Goal: Task Accomplishment & Management: Use online tool/utility

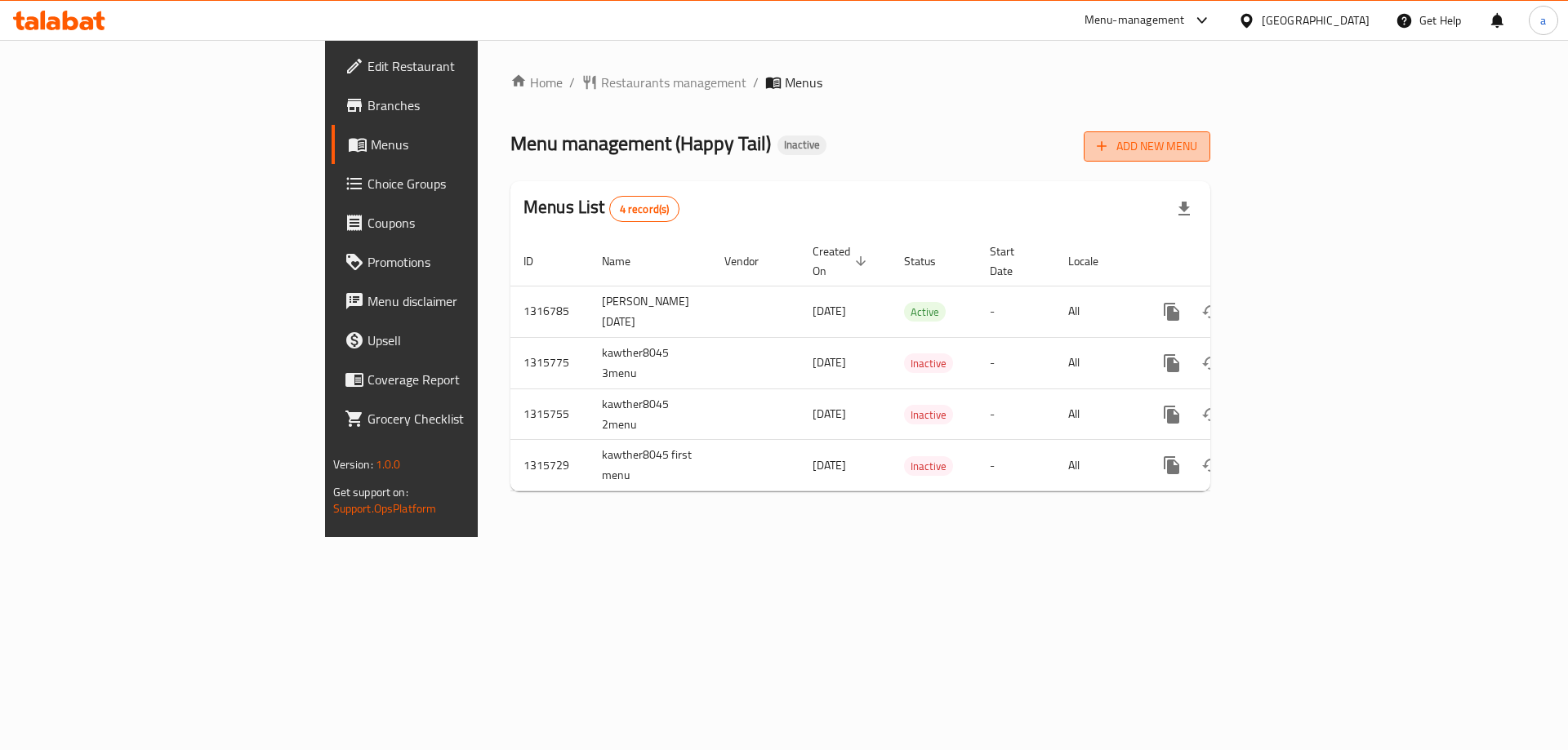
click at [1197, 146] on span "Add New Menu" at bounding box center [1147, 146] width 100 height 20
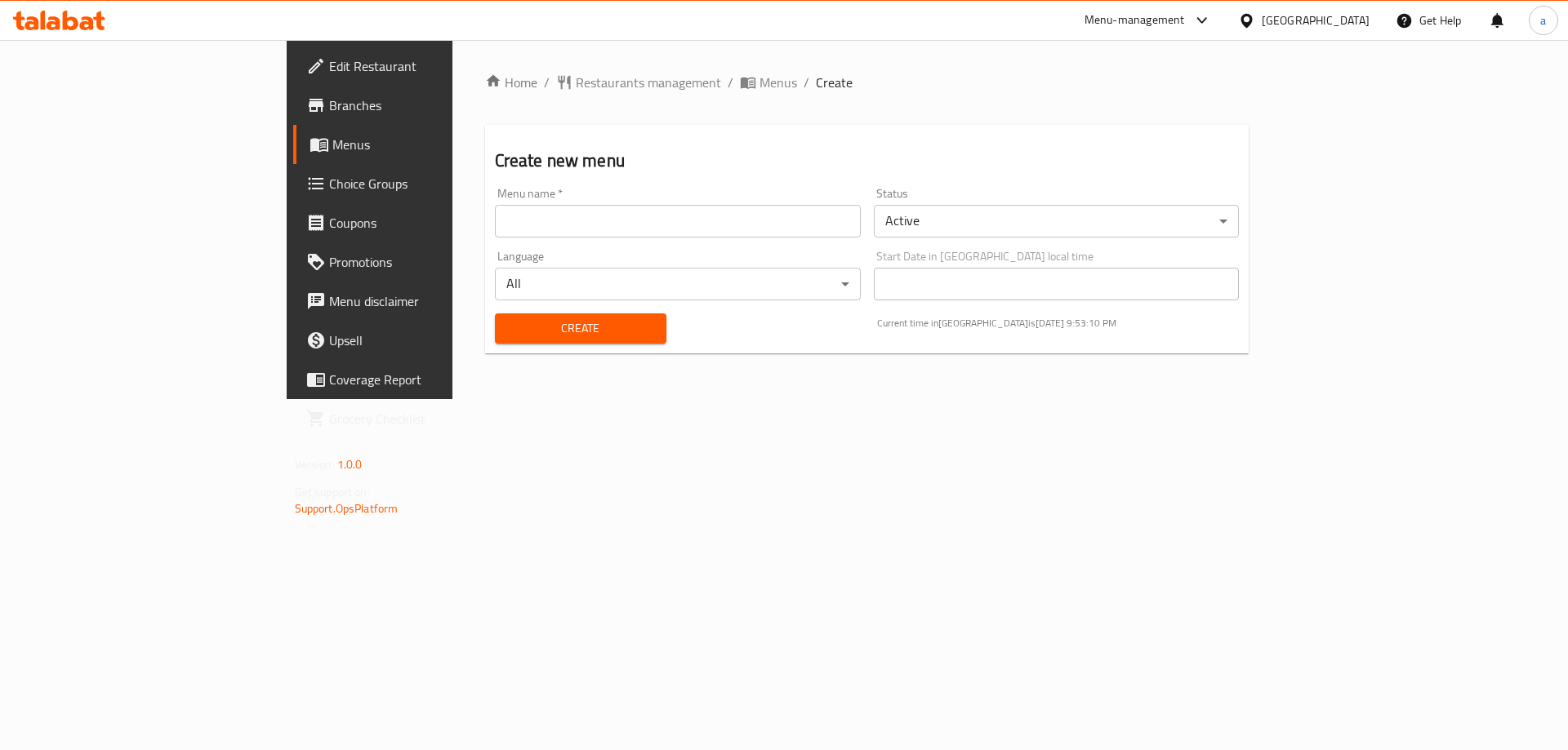
click at [495, 226] on input "text" at bounding box center [678, 222] width 366 height 33
type input "[PERSON_NAME]pet shop [DATE]"
click at [508, 335] on span "Create" at bounding box center [580, 328] width 145 height 20
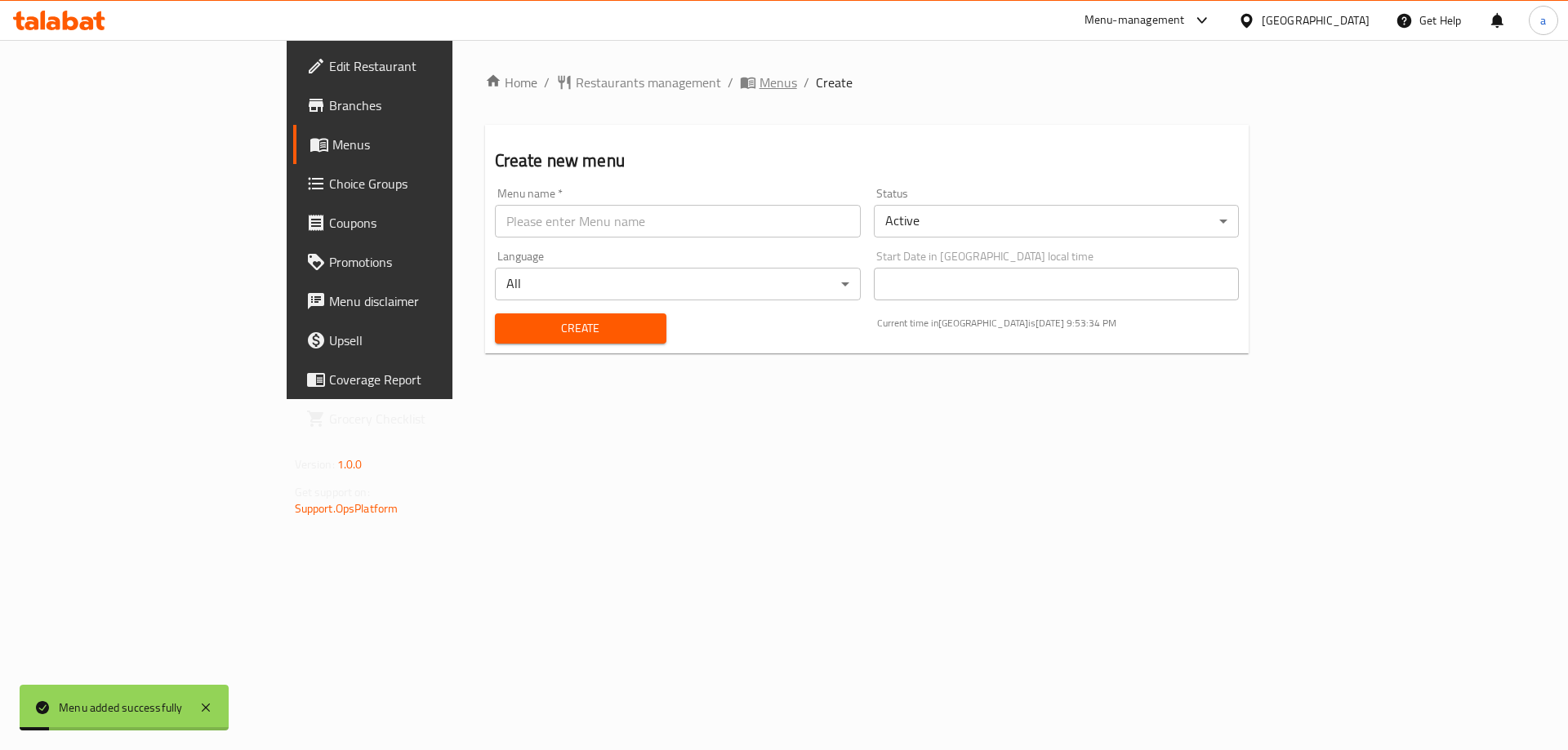
click at [760, 85] on span "Menus" at bounding box center [778, 82] width 38 height 19
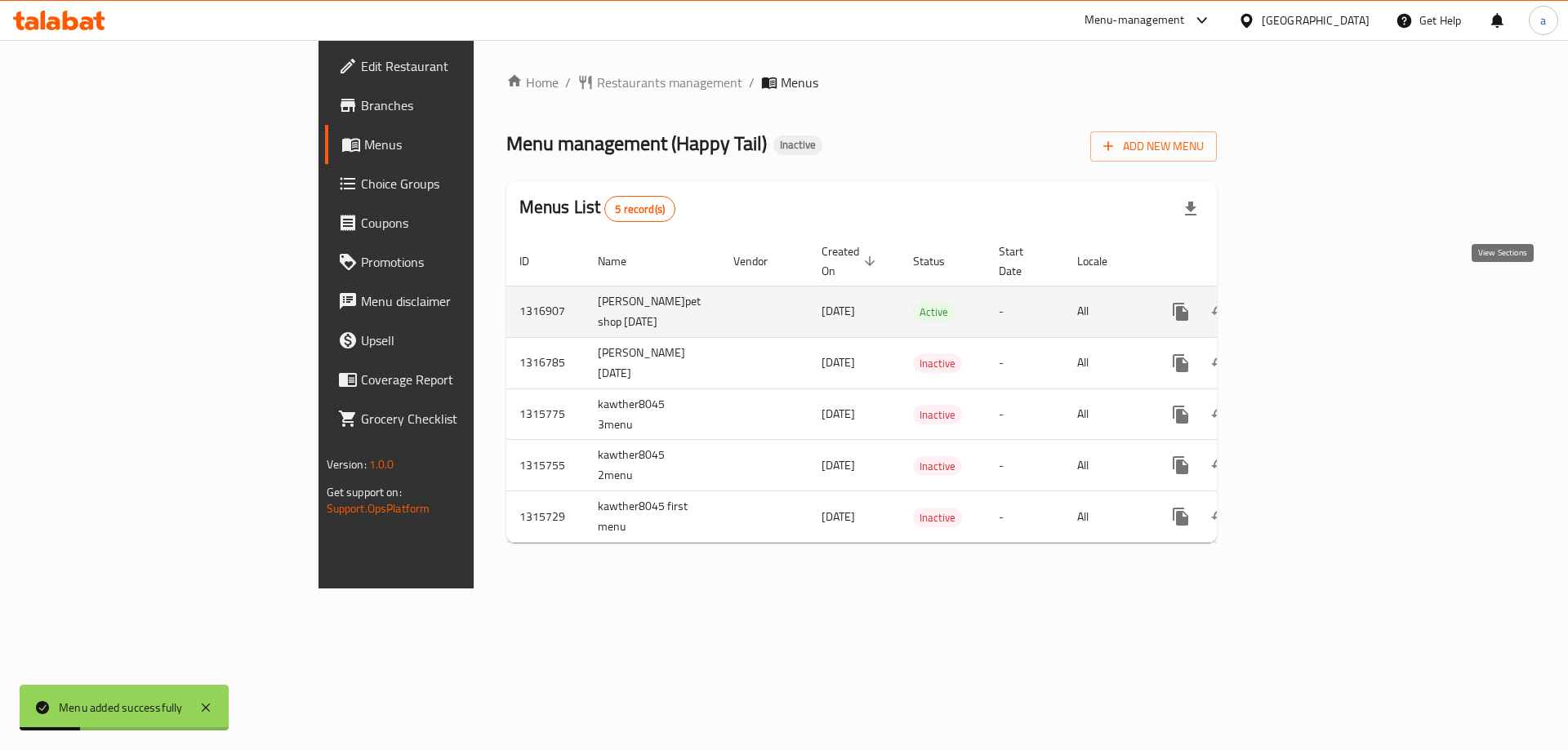
click at [1309, 302] on icon "enhanced table" at bounding box center [1298, 312] width 19 height 19
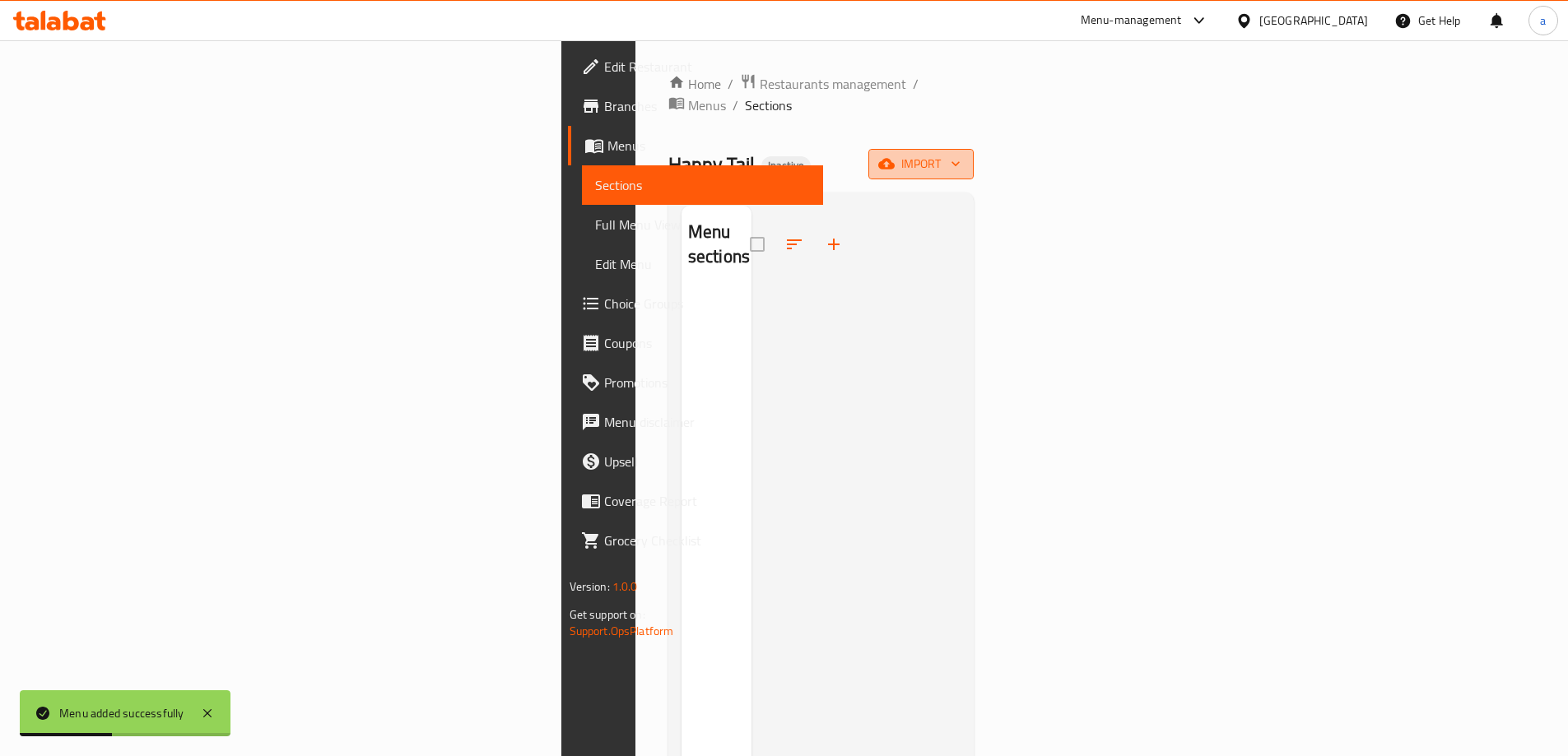
click at [974, 149] on button "import" at bounding box center [921, 164] width 106 height 31
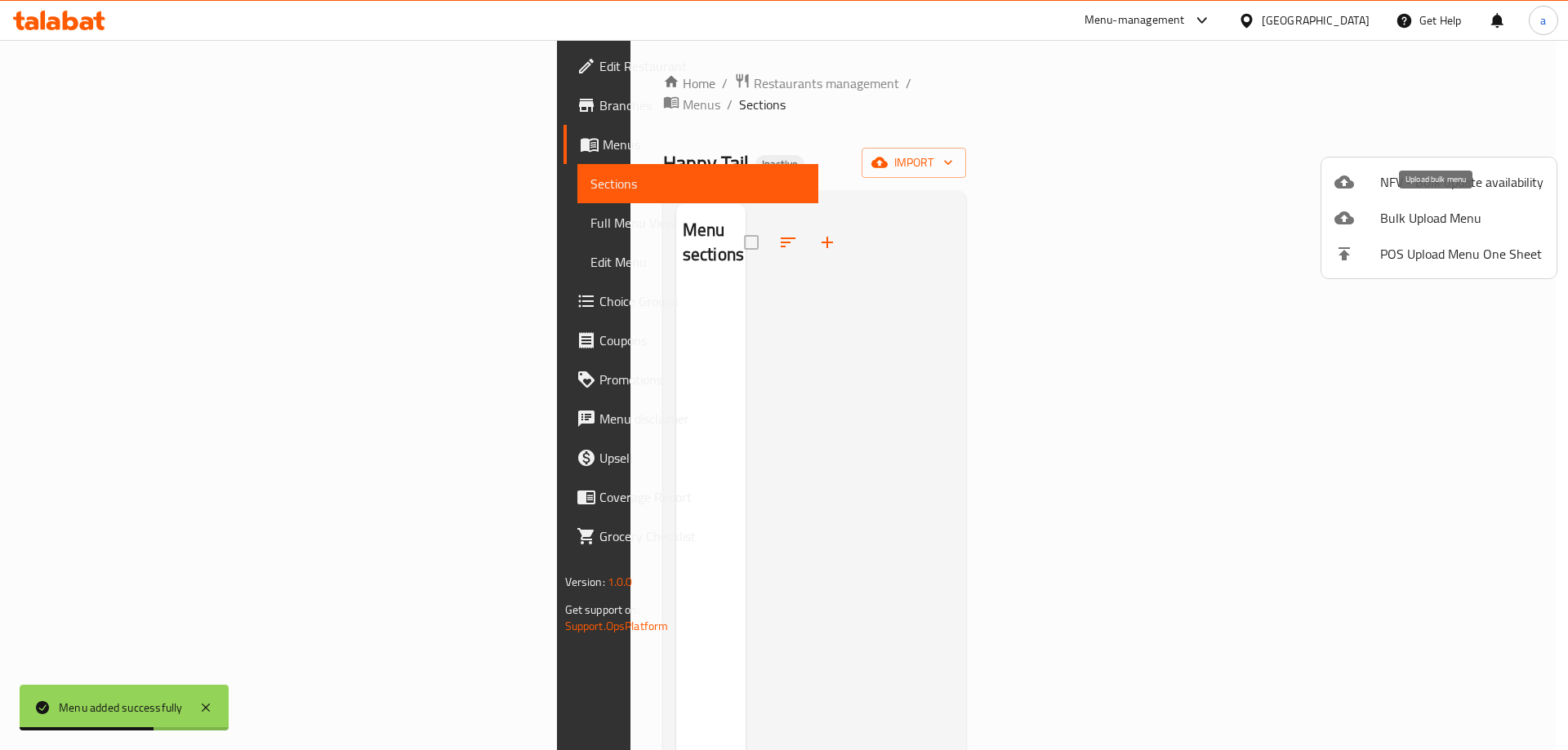
click at [1428, 211] on span "Bulk Upload Menu" at bounding box center [1462, 217] width 164 height 19
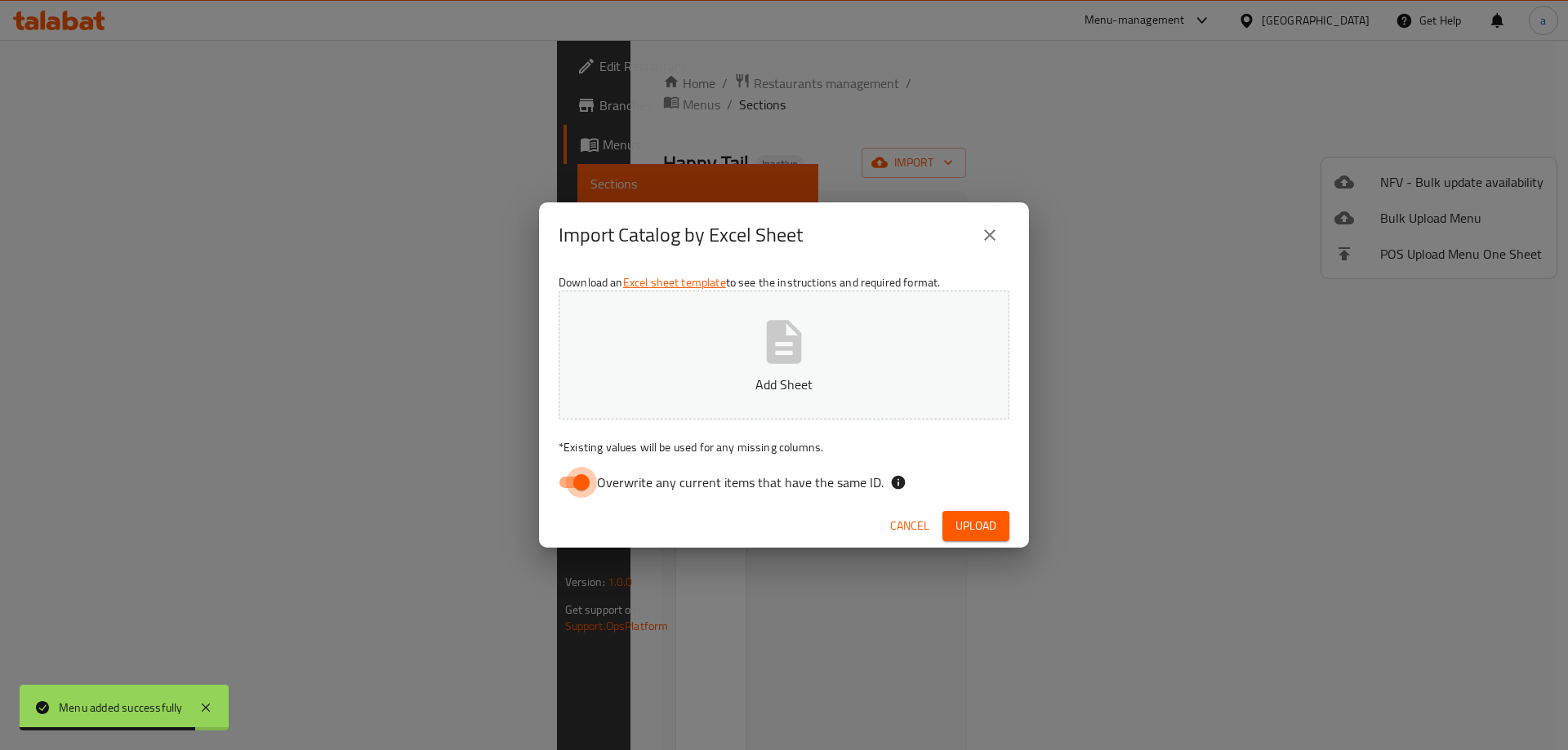
click at [580, 483] on input "Overwrite any current items that have the same ID." at bounding box center [581, 483] width 93 height 31
checkbox input "false"
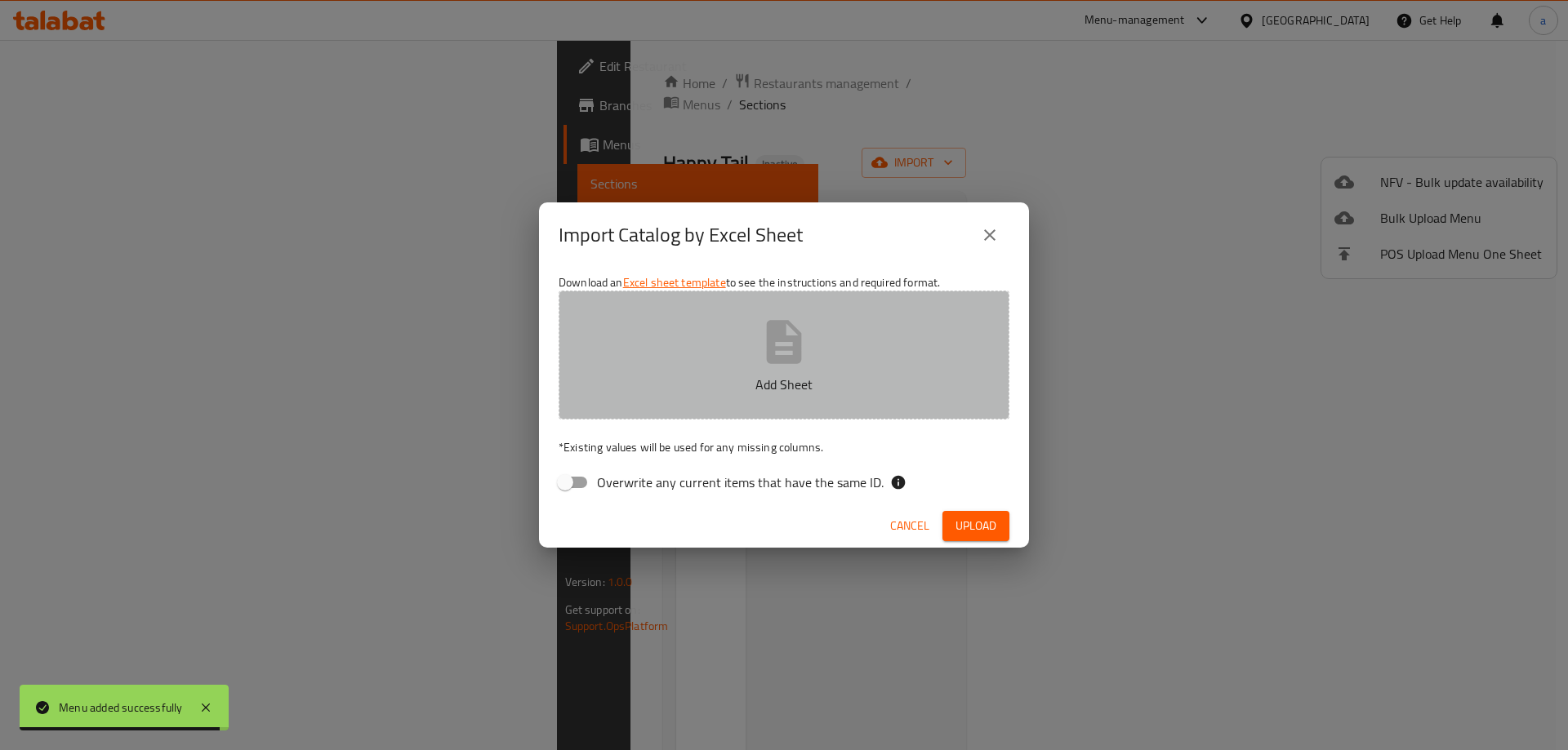
click at [811, 376] on p "Add Sheet" at bounding box center [784, 384] width 400 height 19
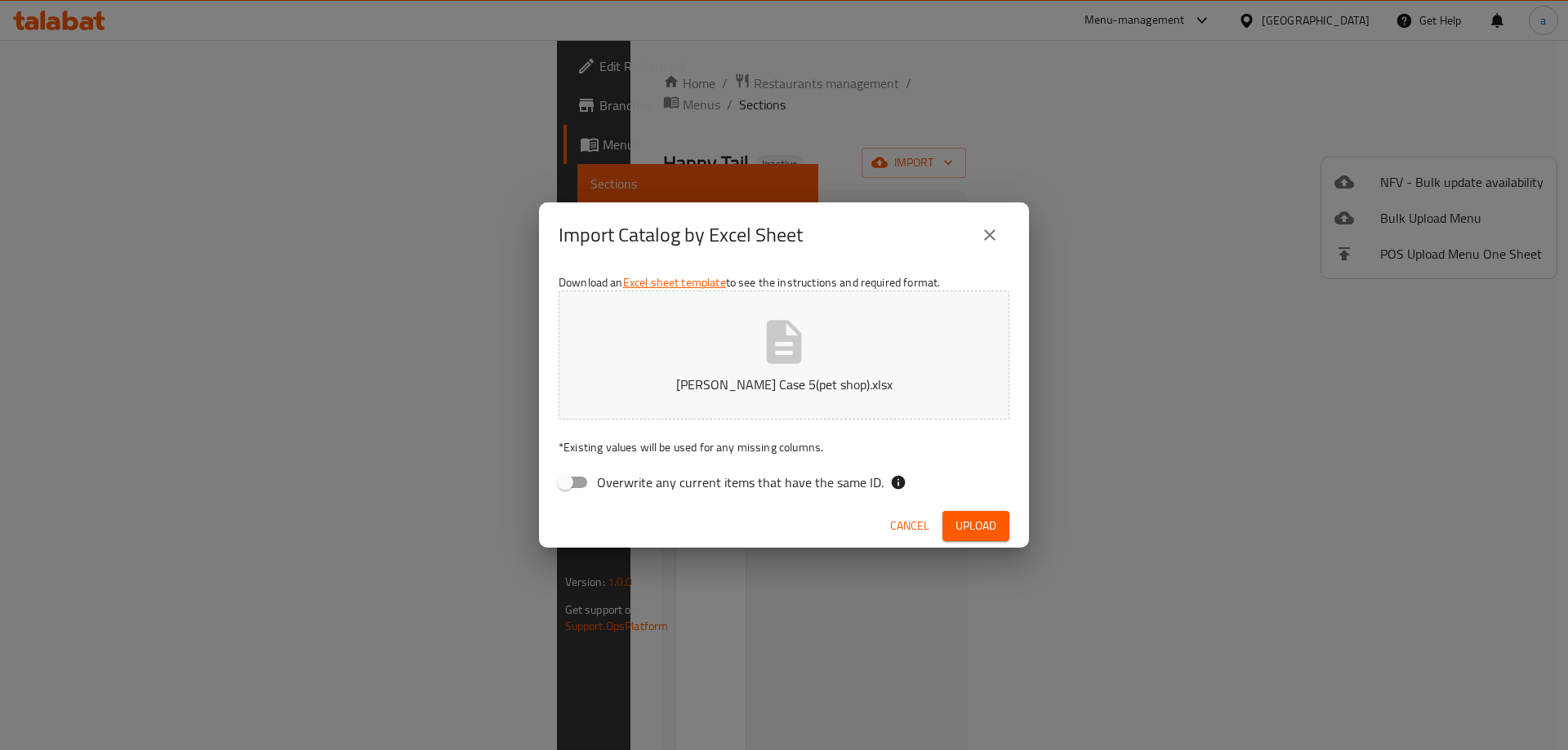
click at [983, 523] on span "Upload" at bounding box center [976, 526] width 40 height 20
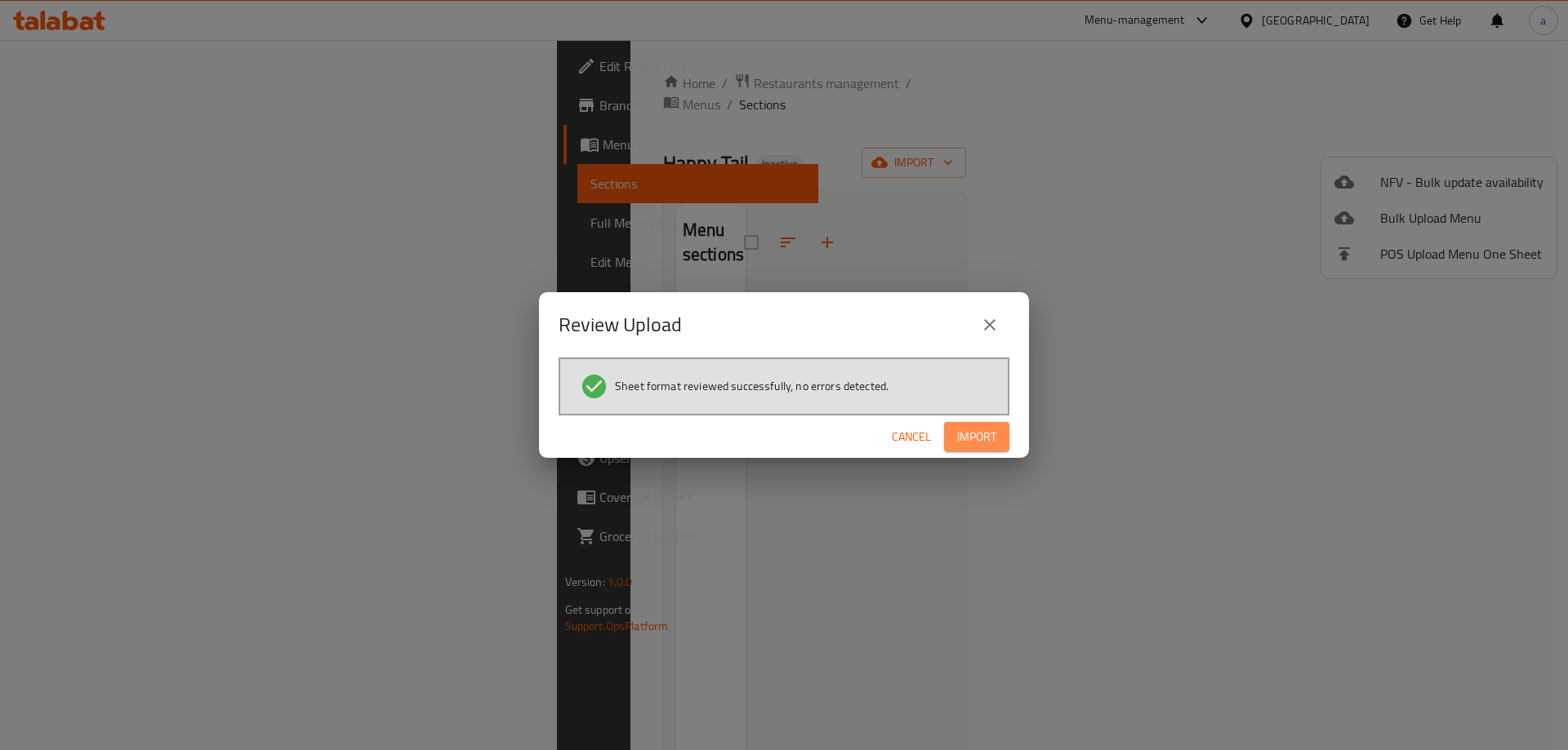
click at [983, 438] on span "Import" at bounding box center [977, 437] width 40 height 20
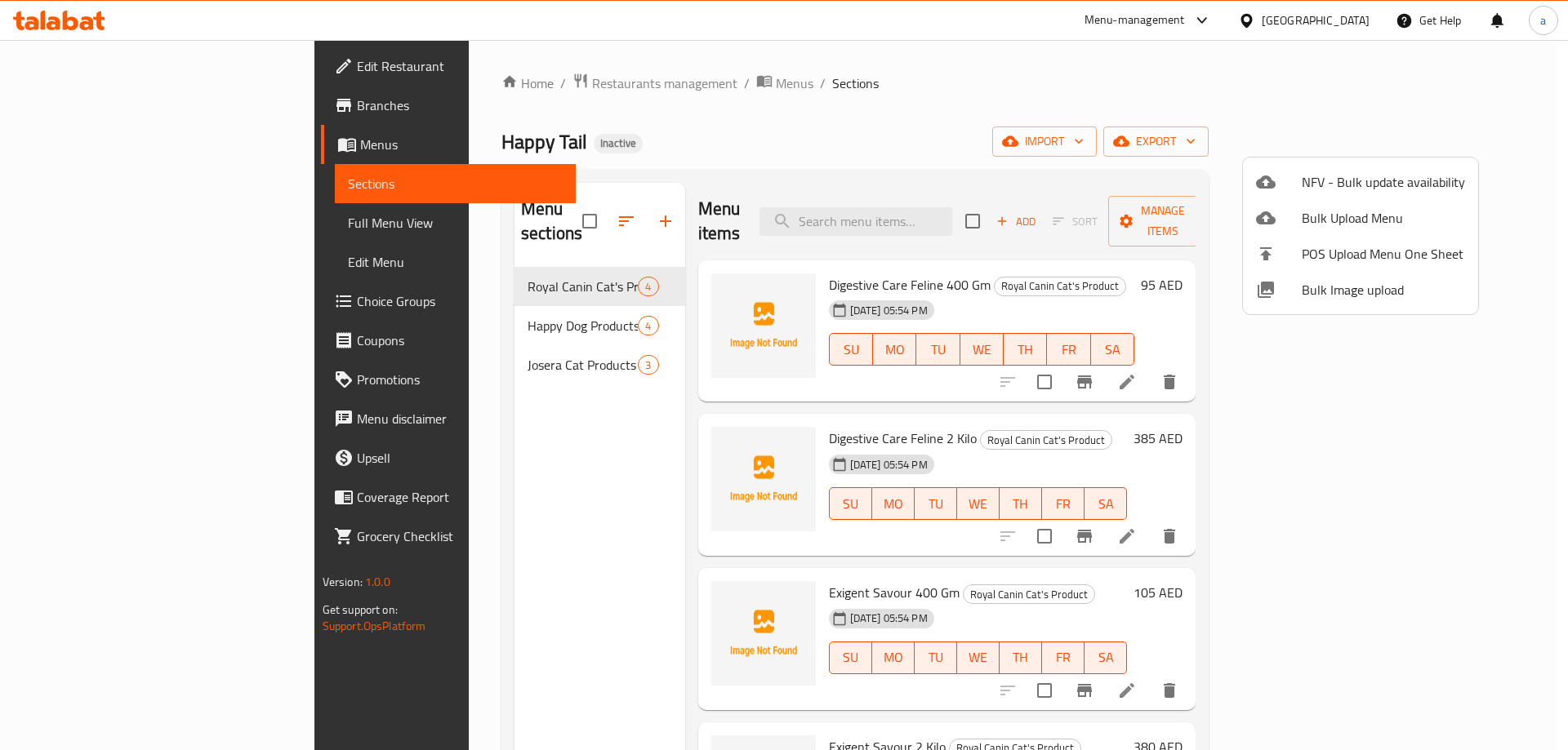
click at [60, 230] on div at bounding box center [784, 375] width 1568 height 750
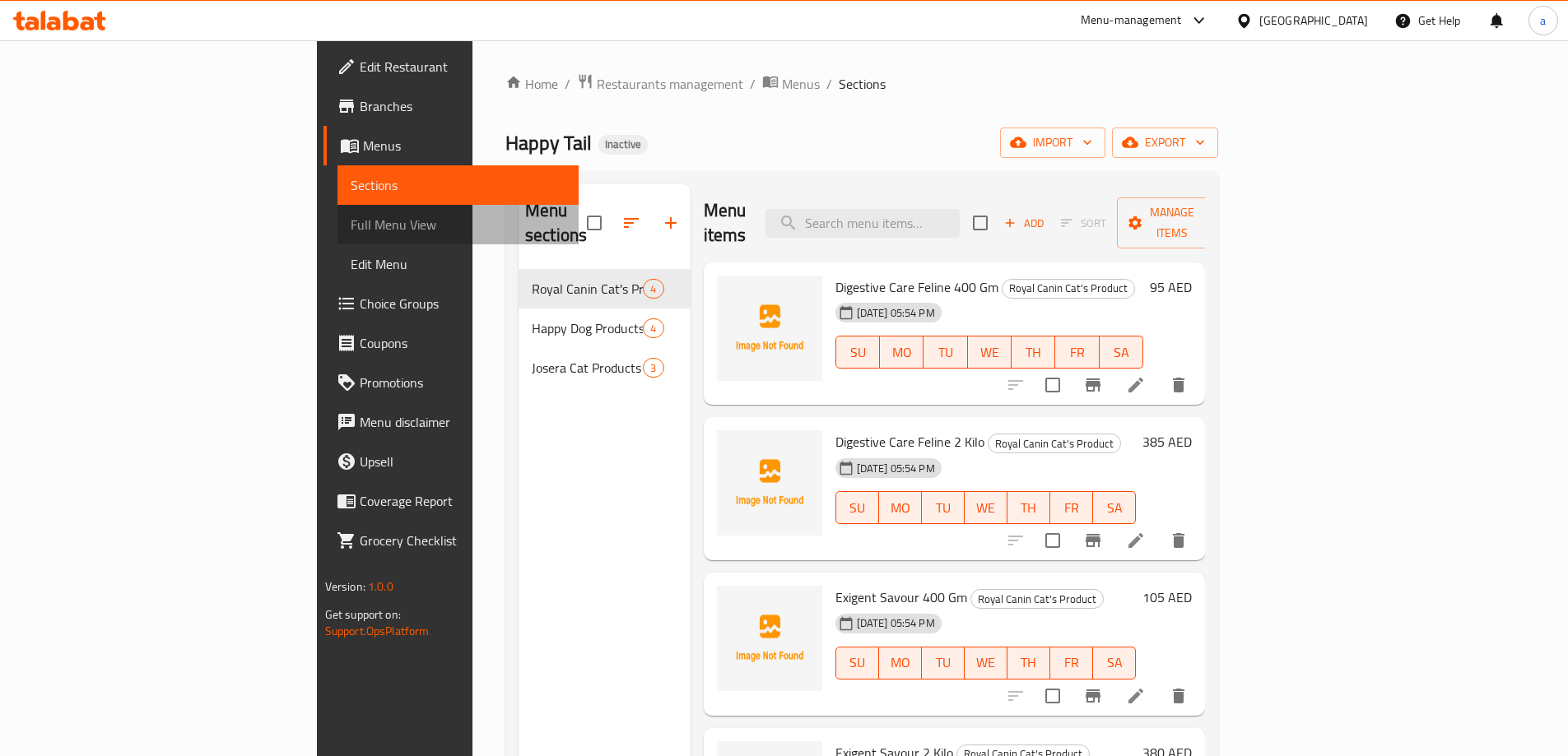
click at [350, 221] on span "Full Menu View" at bounding box center [458, 224] width 215 height 19
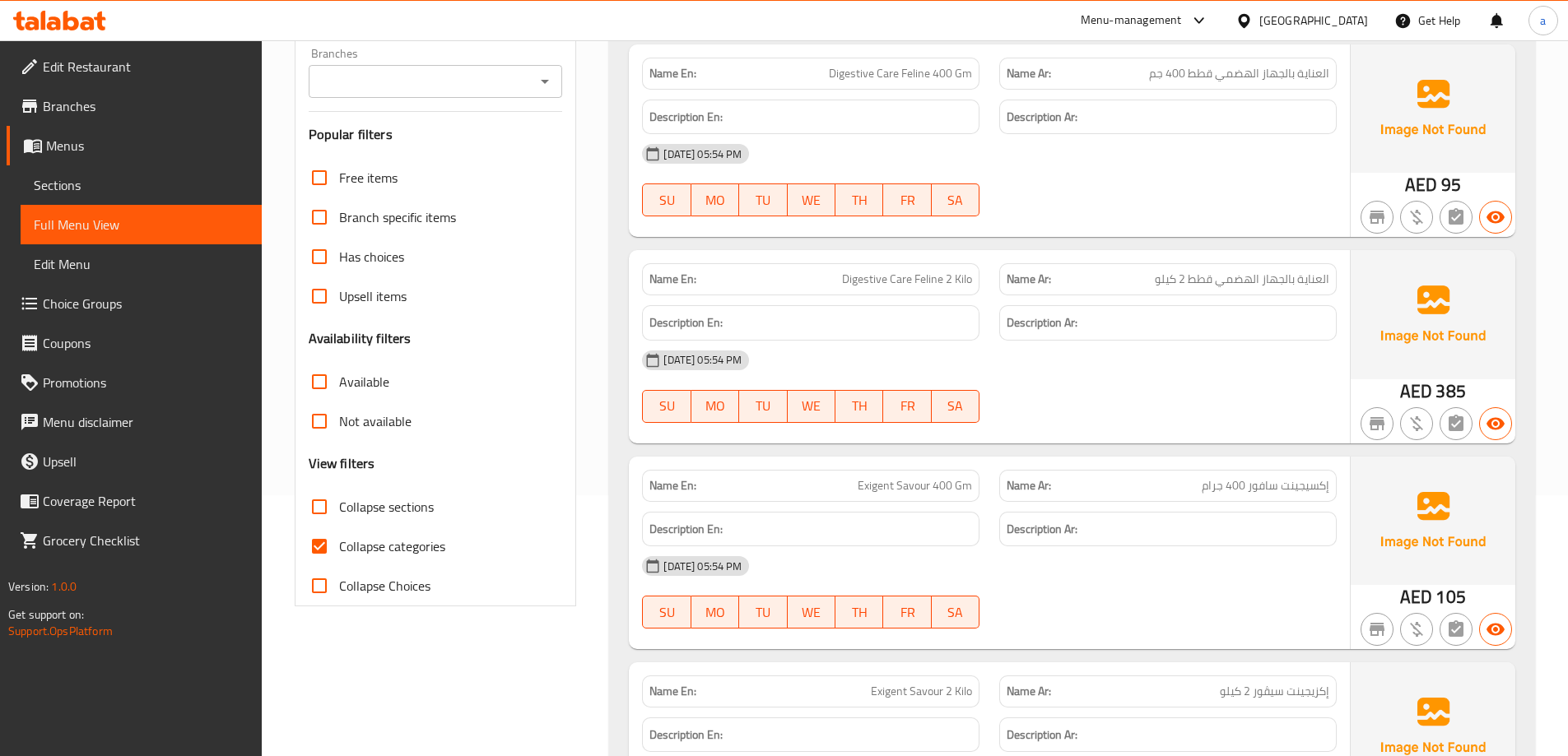
scroll to position [411, 0]
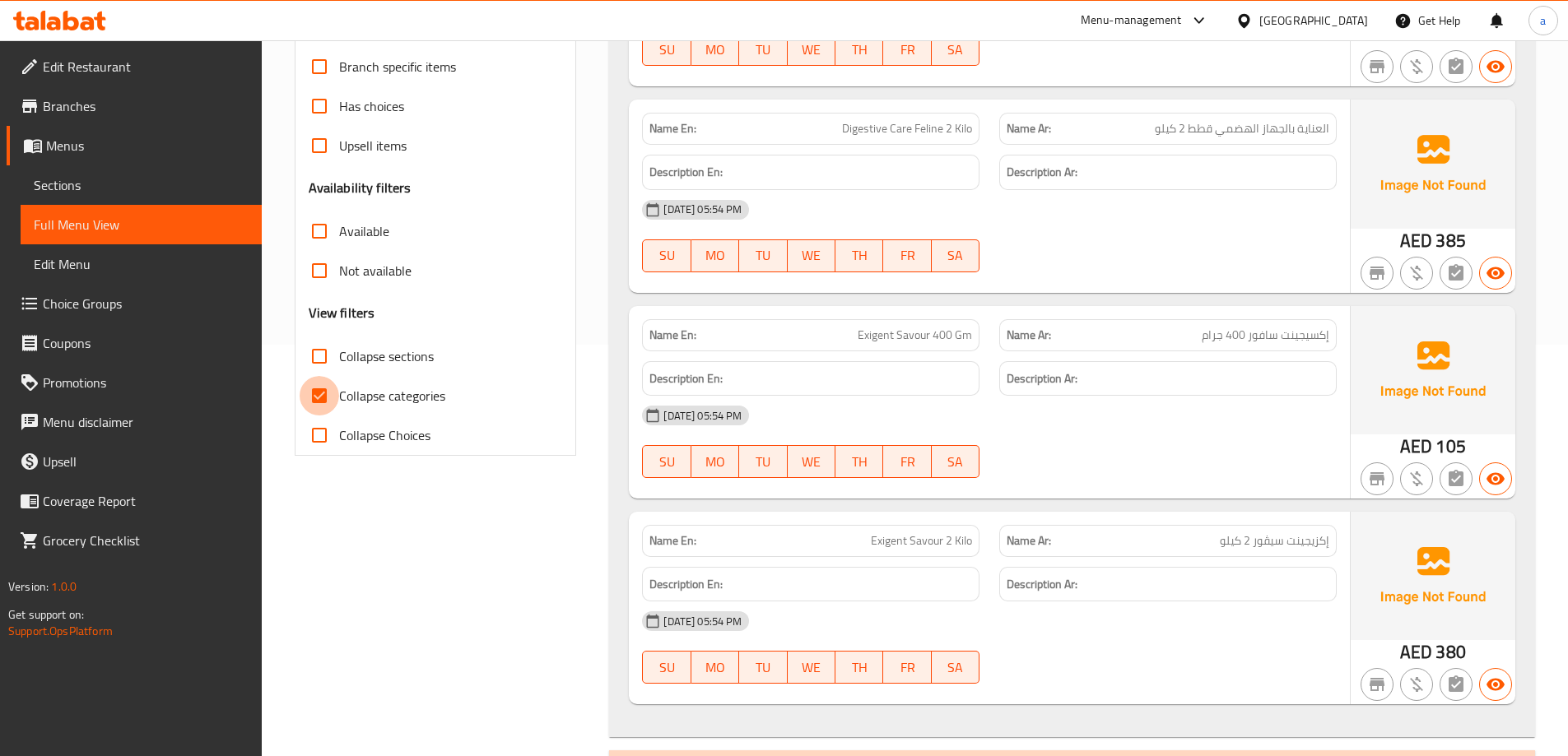
click at [324, 402] on input "Collapse categories" at bounding box center [319, 396] width 40 height 40
checkbox input "false"
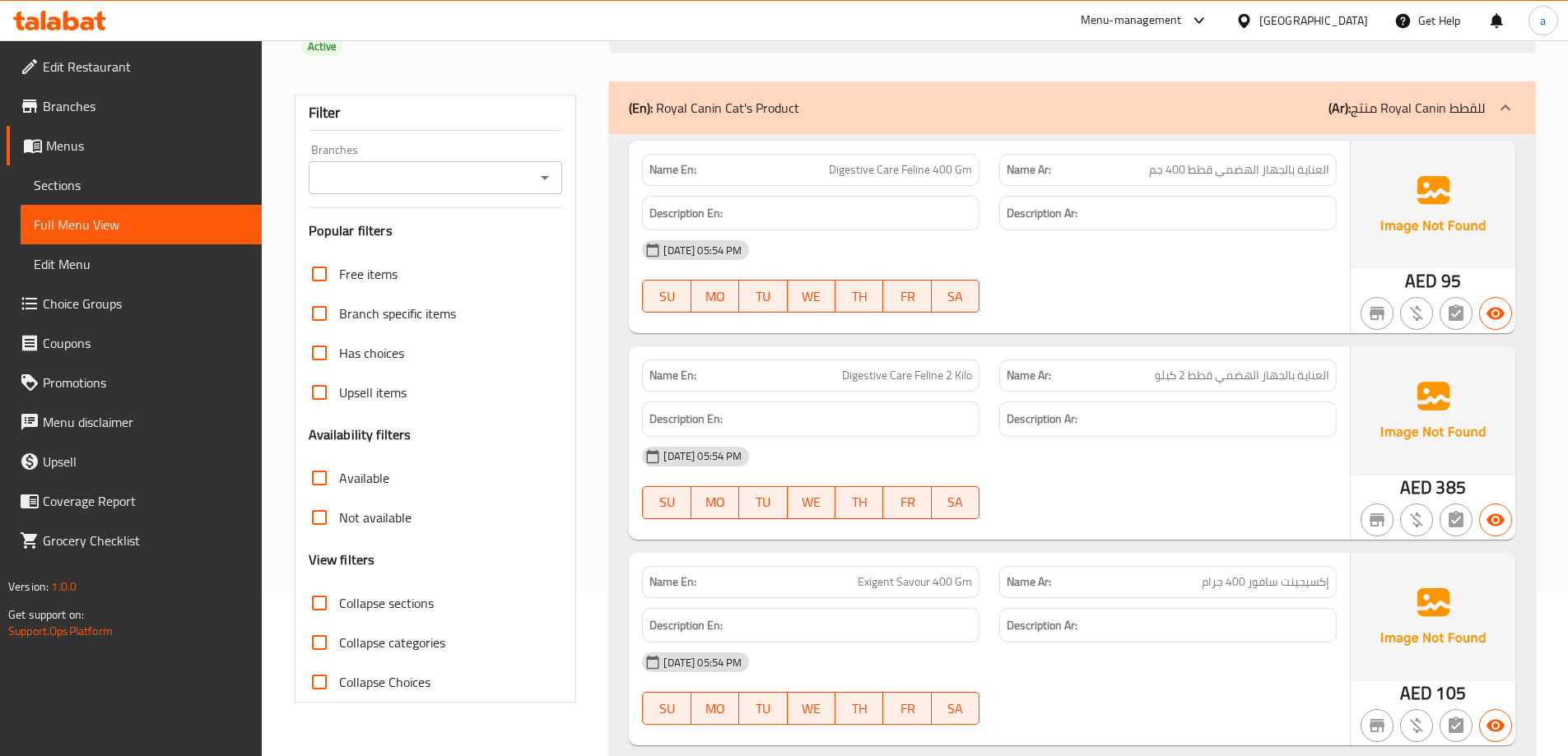
scroll to position [0, 0]
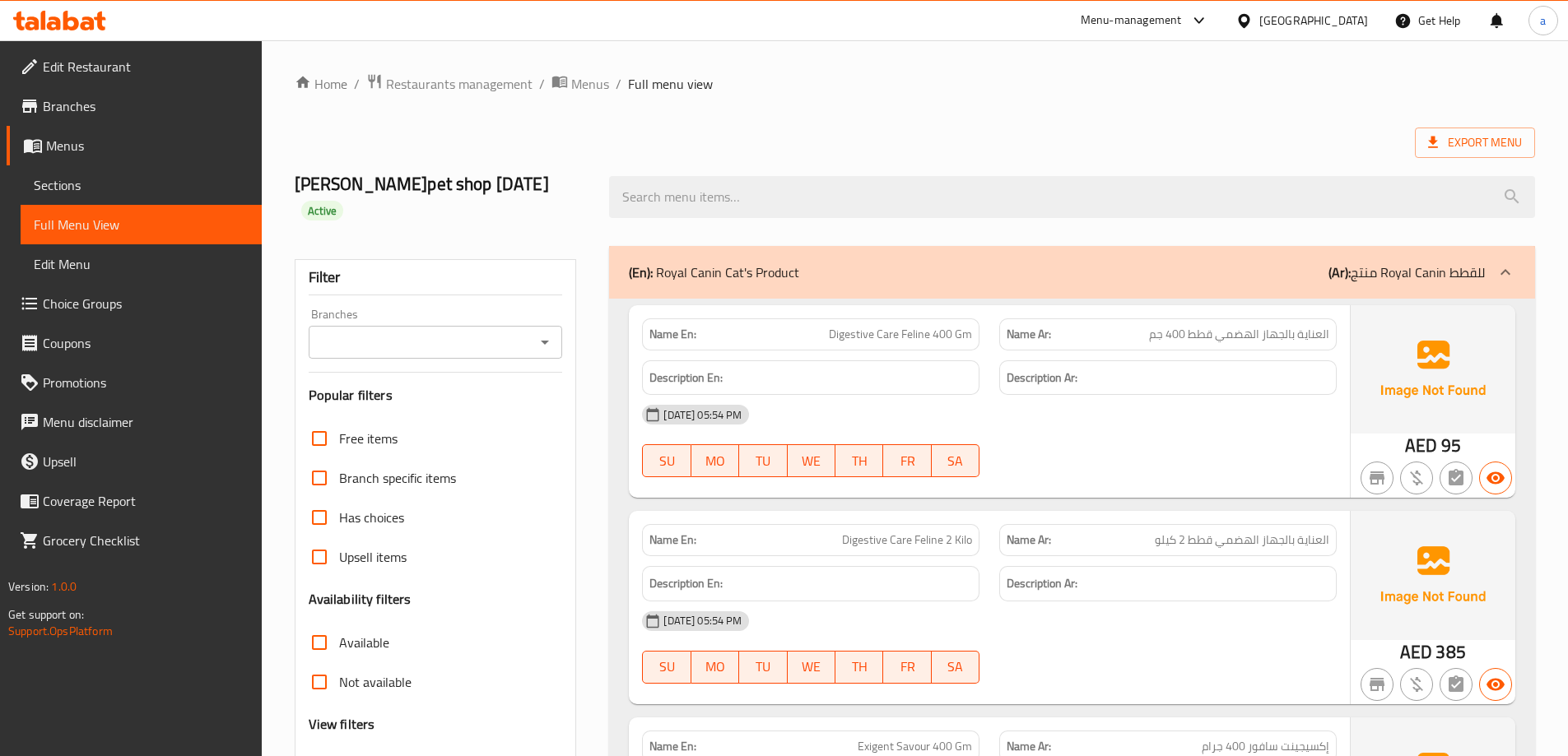
click at [929, 334] on span "Digestive Care Feline 400 Gm" at bounding box center [900, 334] width 144 height 18
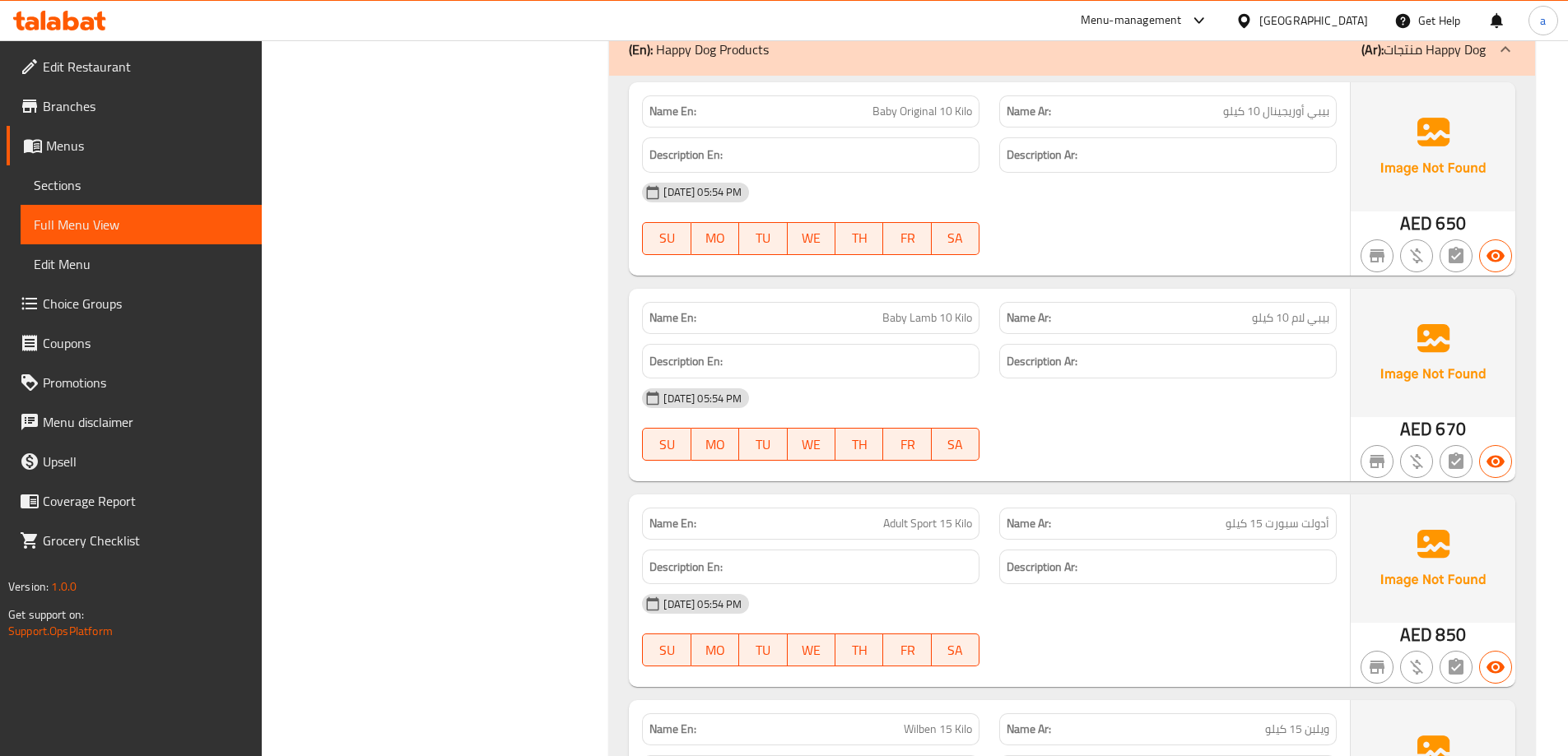
scroll to position [1234, 0]
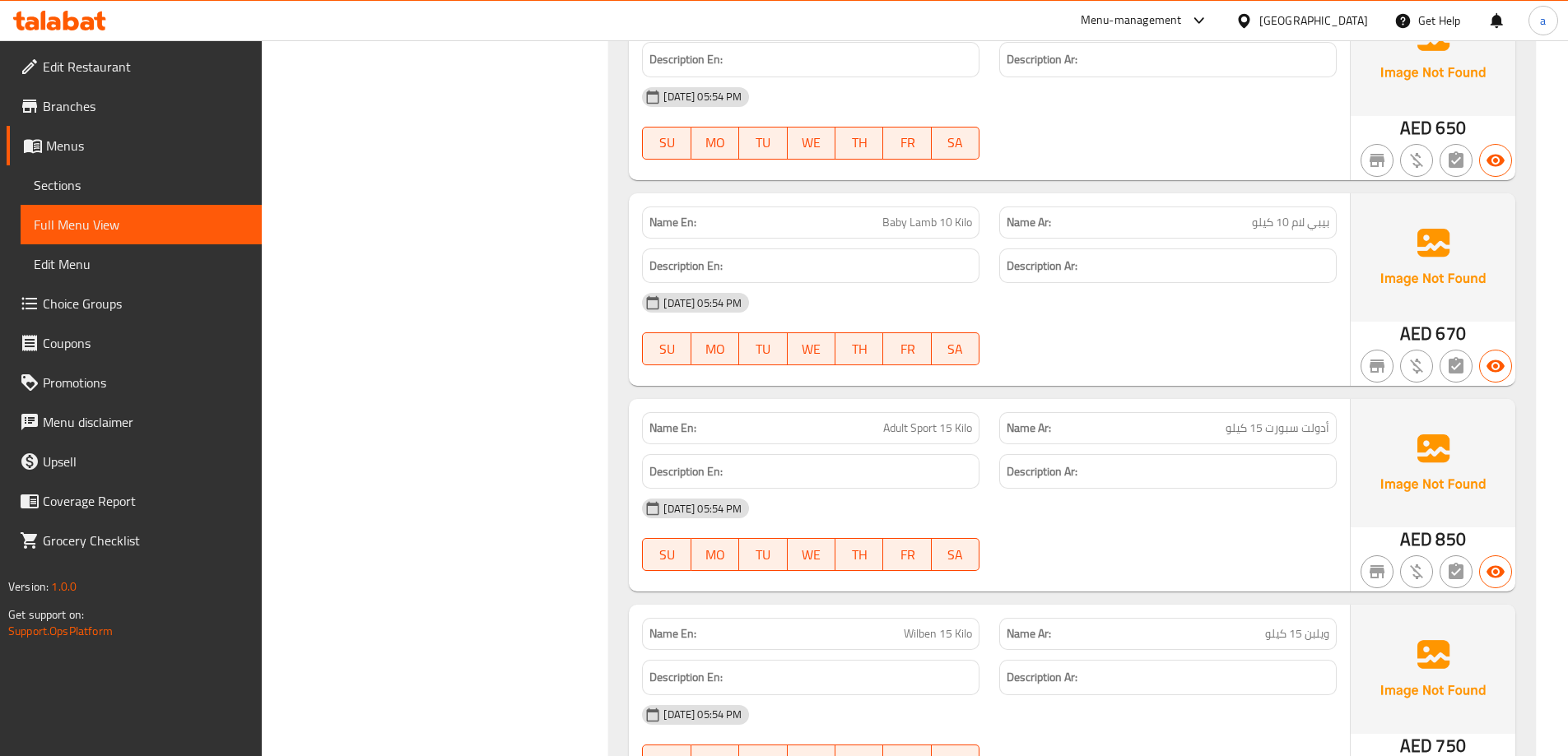
click at [1143, 420] on p "Name Ar: أدولت سبورت 15 كيلو" at bounding box center [1168, 428] width 322 height 18
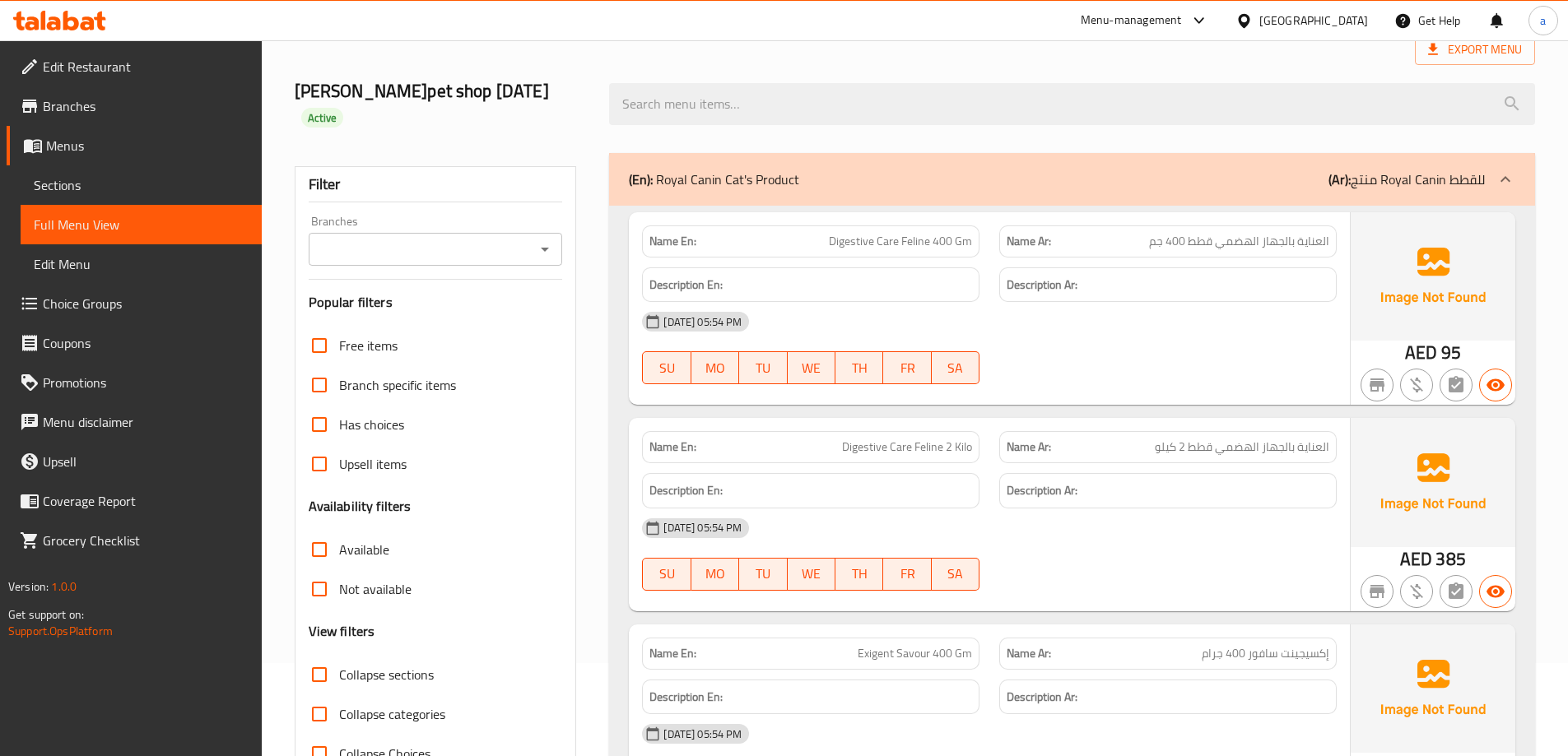
scroll to position [0, 0]
